Goal: Find specific page/section: Find specific page/section

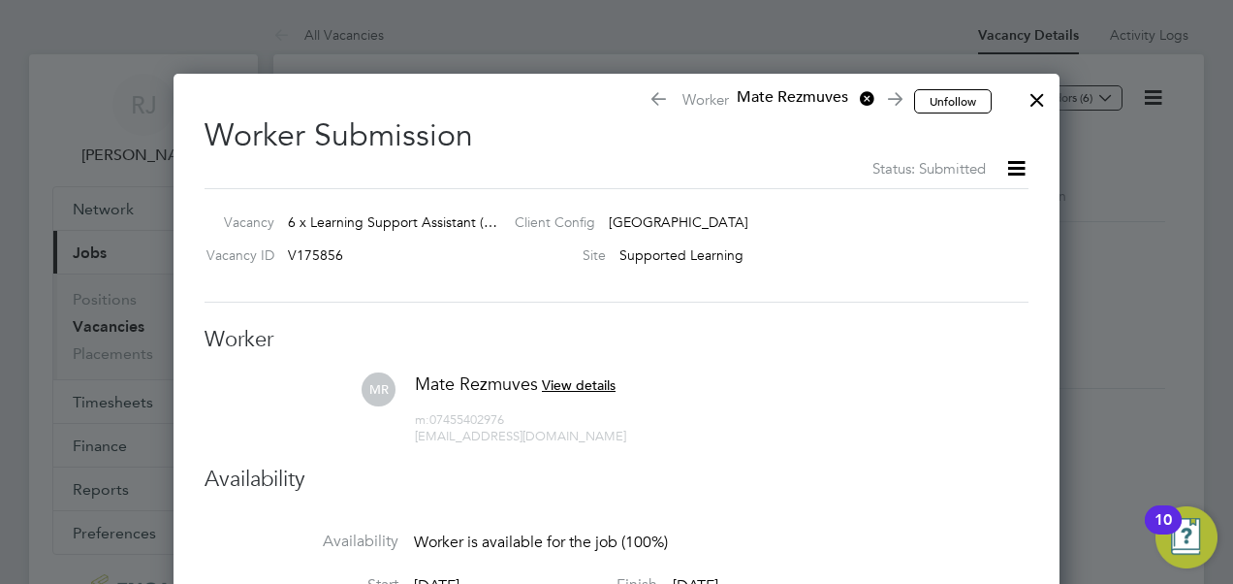
click at [1042, 103] on div at bounding box center [1037, 95] width 35 height 35
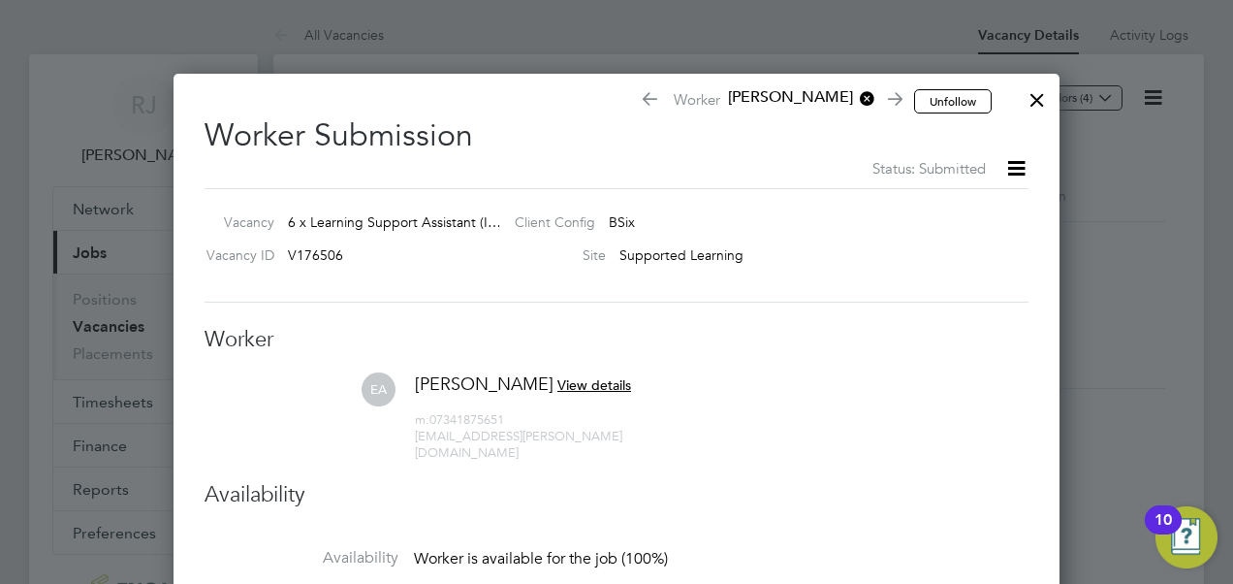
click at [1041, 99] on div at bounding box center [1037, 95] width 35 height 35
